Goal: Information Seeking & Learning: Learn about a topic

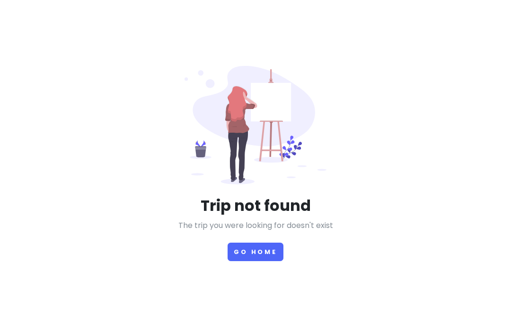
click at [266, 261] on button "Go Home" at bounding box center [256, 251] width 56 height 18
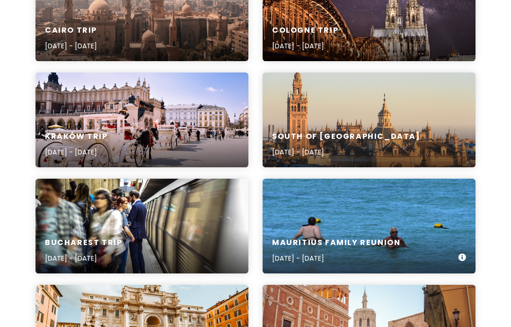
click at [425, 222] on div "Mauritius Family Reunion [DATE] - [DATE]" at bounding box center [369, 226] width 213 height 95
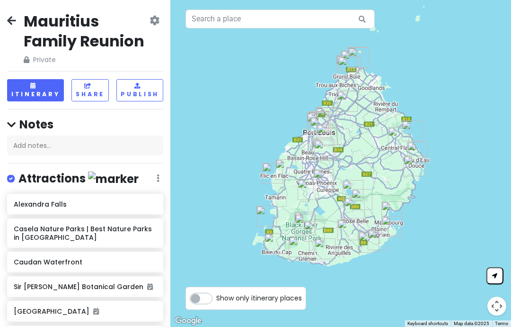
click at [25, 79] on button "Itinerary" at bounding box center [35, 90] width 57 height 22
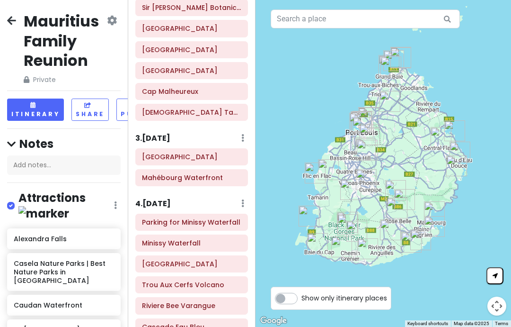
scroll to position [222, 0]
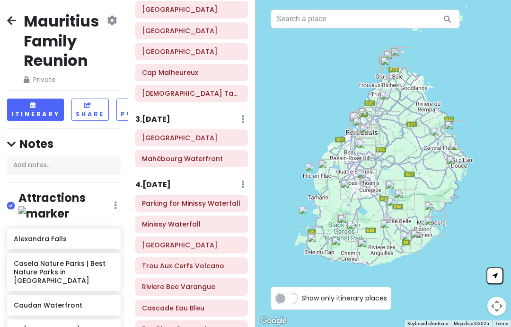
click at [161, 180] on h6 "4 . [DATE]" at bounding box center [153, 185] width 36 height 10
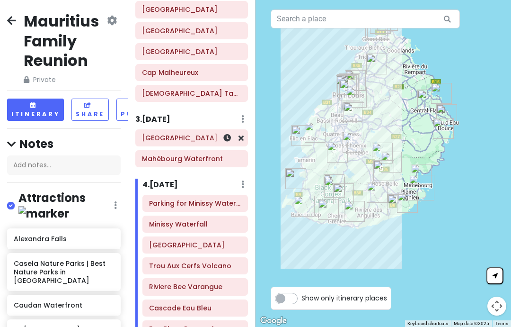
click at [202, 134] on h6 "[GEOGRAPHIC_DATA]" at bounding box center [191, 138] width 99 height 9
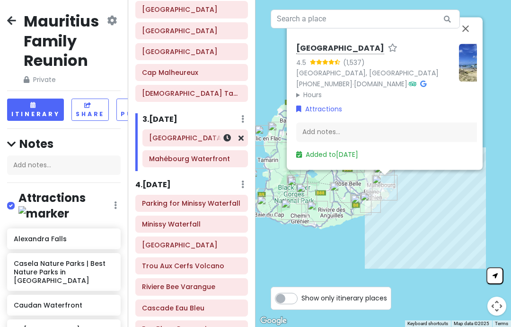
click at [473, 23] on button "Close" at bounding box center [466, 28] width 23 height 23
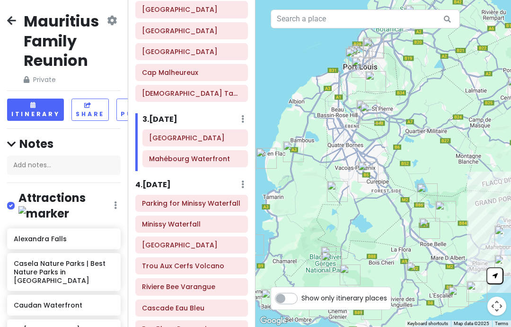
click at [168, 180] on h6 "4 . [DATE]" at bounding box center [153, 185] width 36 height 10
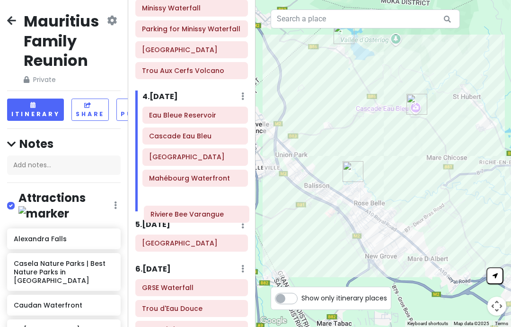
scroll to position [352, 0]
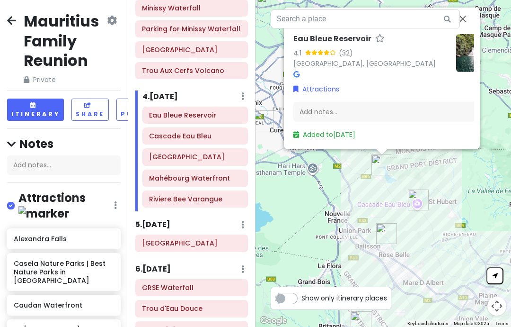
click at [297, 59] on link "[GEOGRAPHIC_DATA], [GEOGRAPHIC_DATA]" at bounding box center [365, 63] width 143 height 9
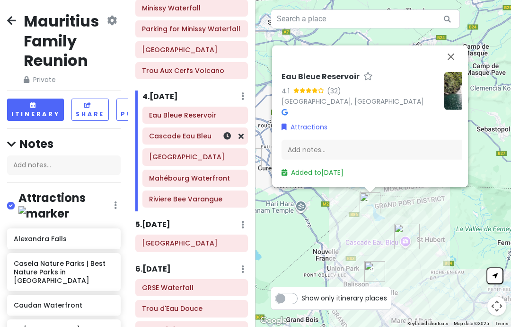
click at [441, 45] on button "Close" at bounding box center [451, 56] width 23 height 23
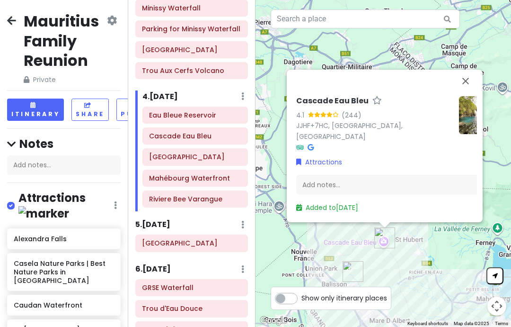
click at [378, 121] on link "JJHF+7HC, [GEOGRAPHIC_DATA], [GEOGRAPHIC_DATA]" at bounding box center [349, 131] width 107 height 20
